Goal: Navigation & Orientation: Find specific page/section

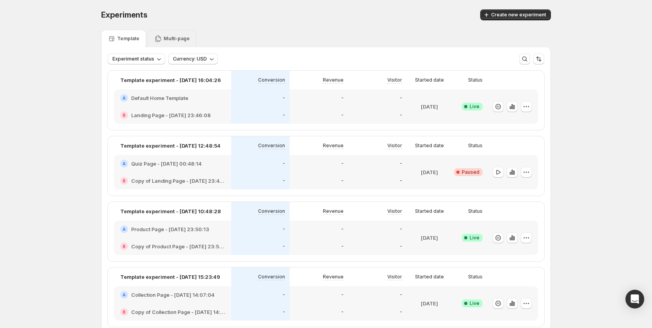
click at [183, 36] on p "Multi-page" at bounding box center [176, 39] width 26 height 6
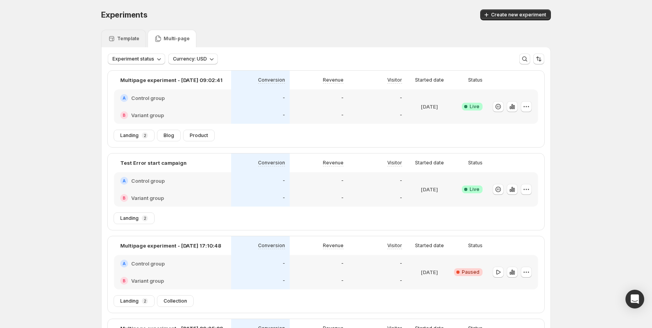
click at [137, 37] on p "Template" at bounding box center [128, 39] width 22 height 6
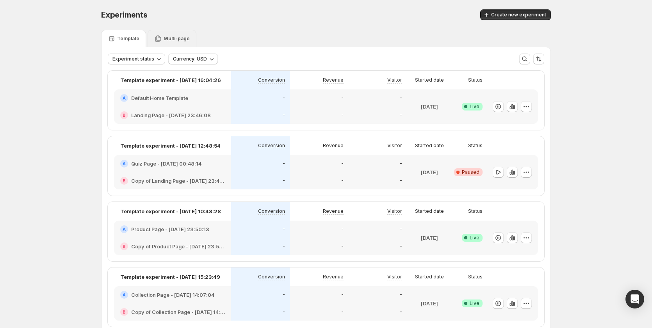
click at [161, 37] on icon at bounding box center [158, 39] width 6 height 7
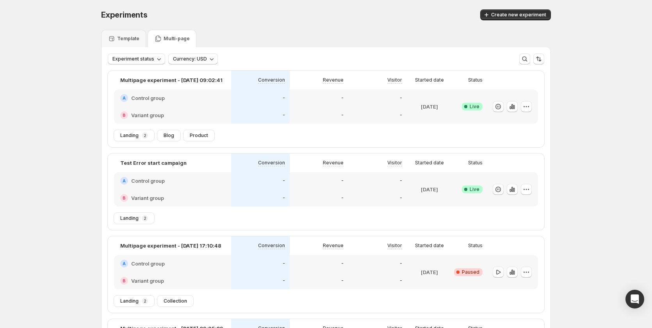
click at [599, 62] on div "Experiments. This page is ready Experiments Create new experiment Template Mult…" at bounding box center [326, 263] width 652 height 527
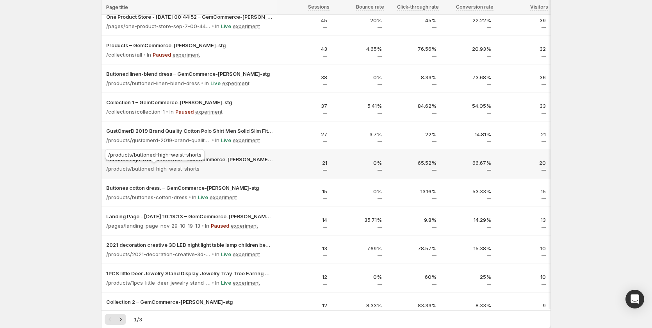
scroll to position [78, 0]
